Goal: Task Accomplishment & Management: Manage account settings

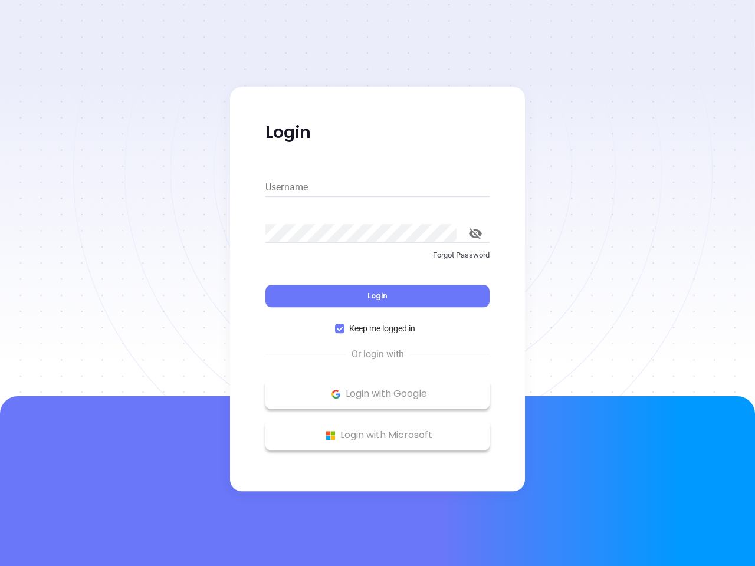
click at [378, 283] on div "Login" at bounding box center [378, 289] width 224 height 37
click at [378, 188] on input "Username" at bounding box center [378, 187] width 224 height 19
click at [476, 234] on icon "toggle password visibility" at bounding box center [475, 233] width 13 height 11
click at [378, 296] on span "Login" at bounding box center [378, 296] width 20 height 10
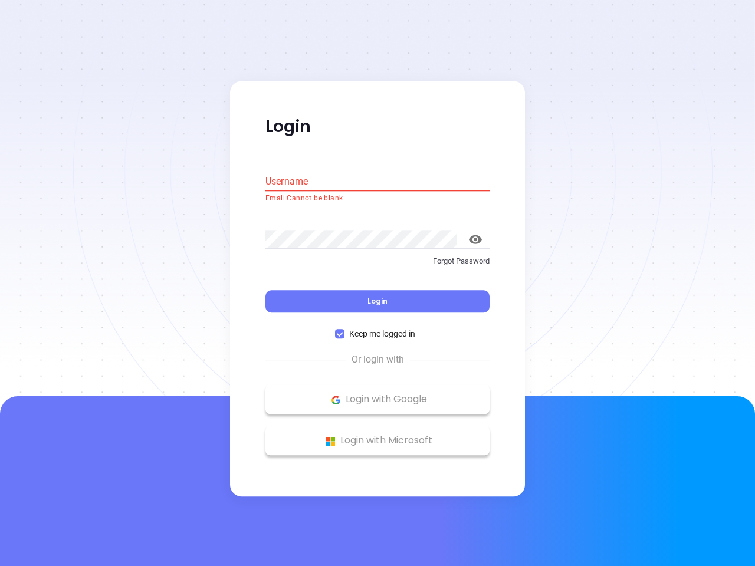
click at [378, 329] on span "Keep me logged in" at bounding box center [383, 334] width 76 height 13
click at [345, 330] on input "Keep me logged in" at bounding box center [339, 334] width 9 height 9
checkbox input "false"
click at [378, 394] on p "Login with Google" at bounding box center [377, 400] width 212 height 18
click at [378, 435] on p "Login with Microsoft" at bounding box center [377, 442] width 212 height 18
